Goal: Information Seeking & Learning: Learn about a topic

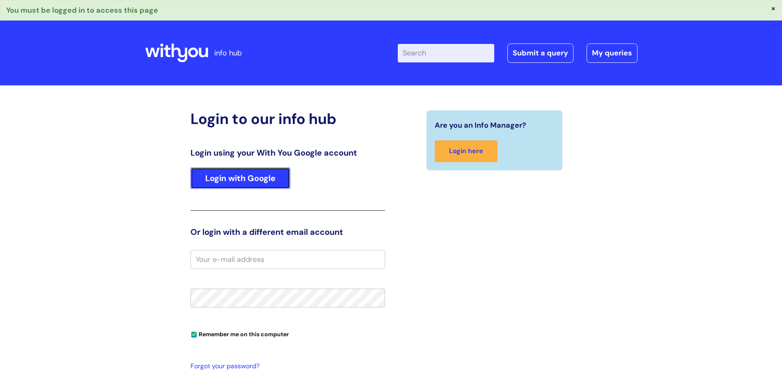
click at [243, 181] on link "Login with Google" at bounding box center [240, 178] width 100 height 21
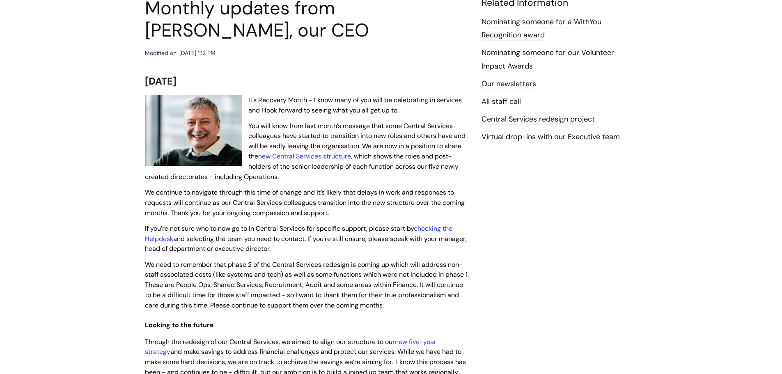
scroll to position [123, 0]
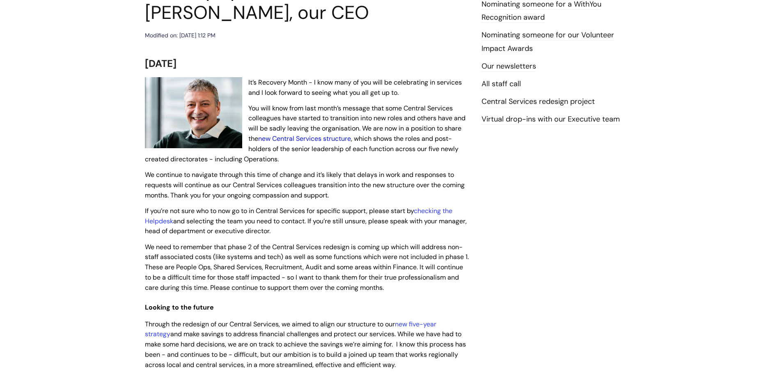
click at [318, 135] on link "new Central Services structure" at bounding box center [304, 138] width 93 height 9
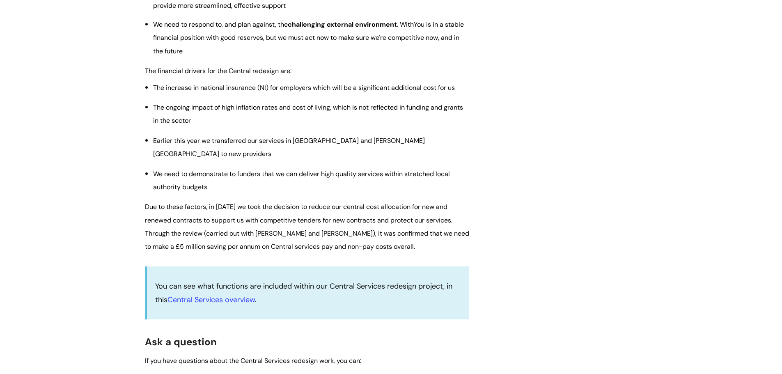
scroll to position [1191, 0]
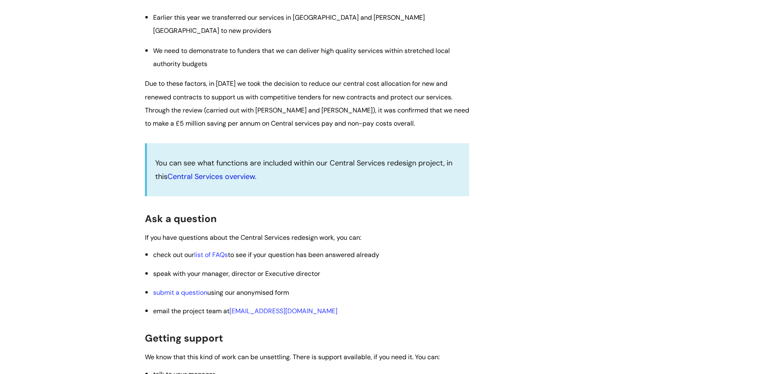
click at [222, 181] on link "Central Services overview" at bounding box center [211, 177] width 87 height 10
